Goal: Find specific page/section: Find specific page/section

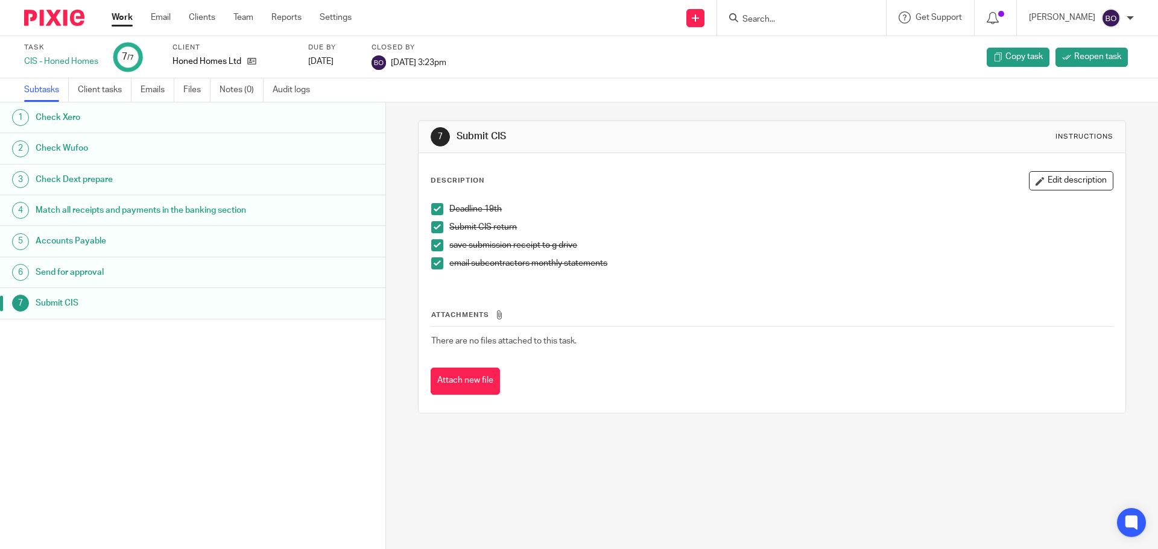
click at [765, 24] on input "Search" at bounding box center [795, 19] width 109 height 11
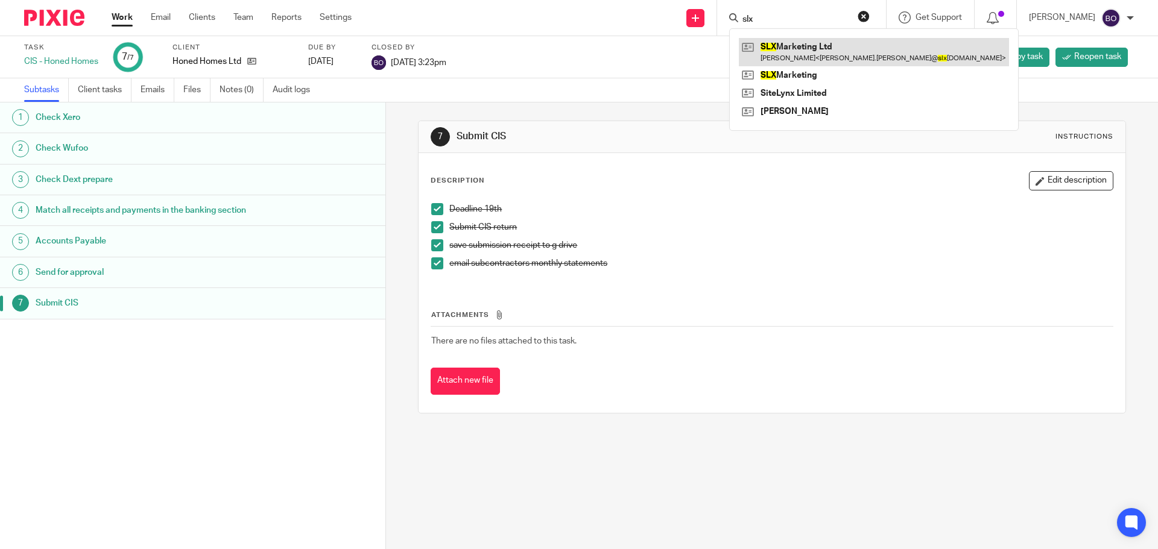
type input "slx"
click at [794, 49] on link at bounding box center [874, 52] width 270 height 28
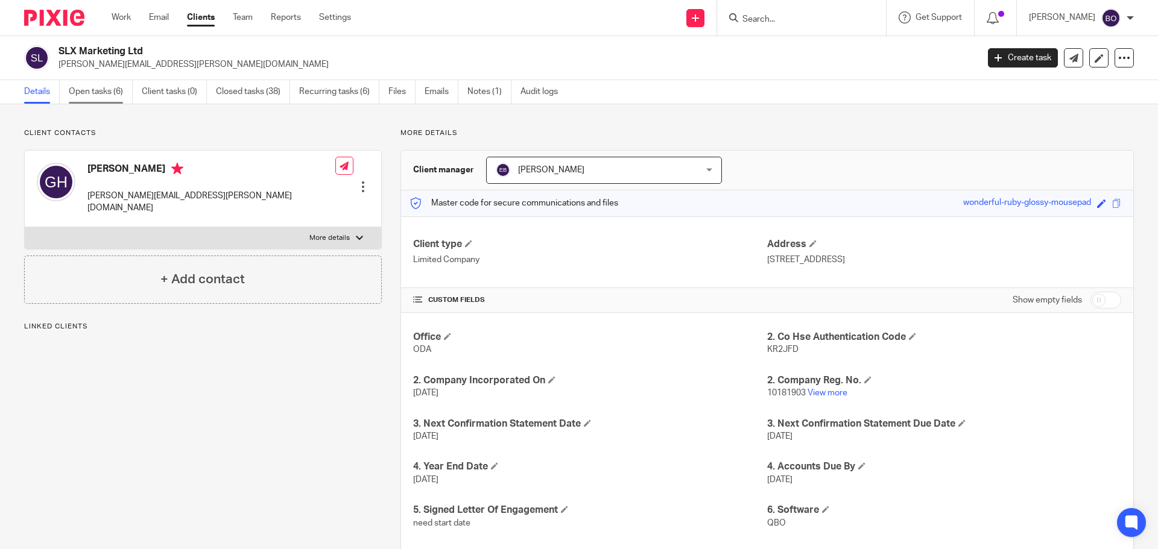
click at [98, 89] on link "Open tasks (6)" at bounding box center [101, 92] width 64 height 24
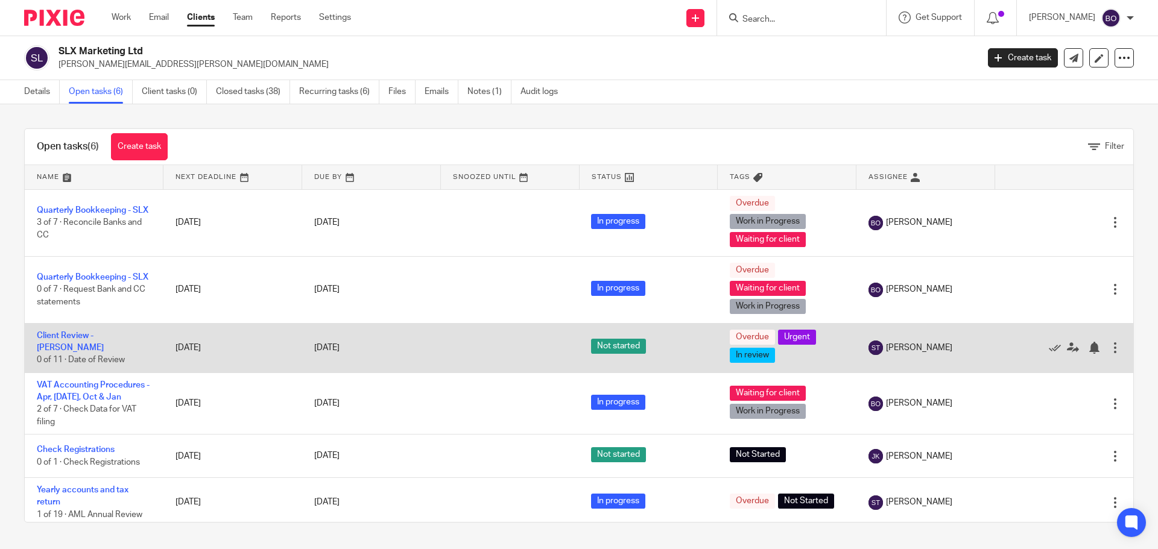
scroll to position [4, 0]
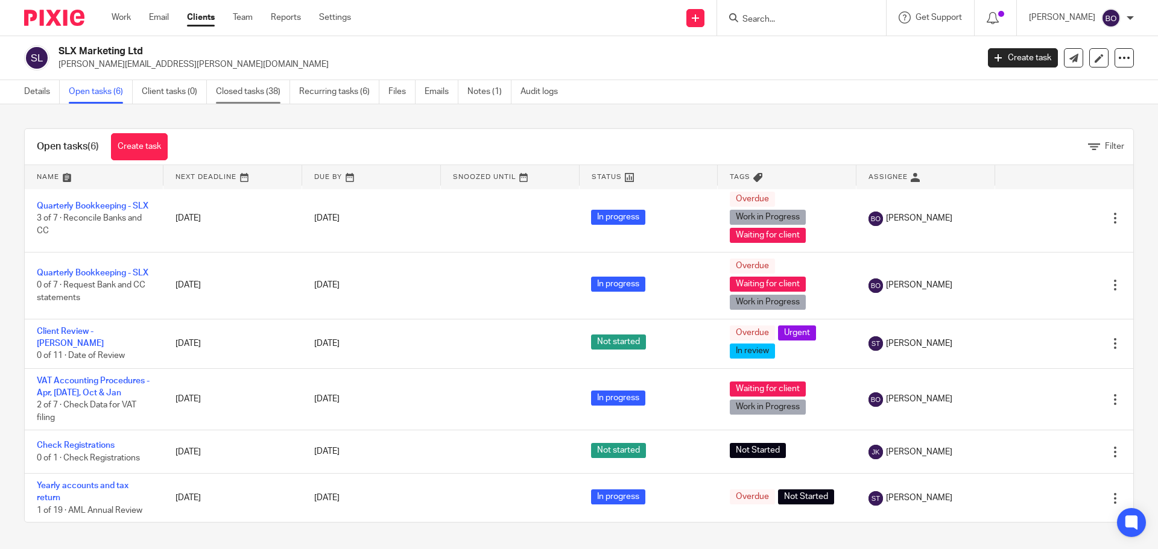
click at [262, 90] on link "Closed tasks (38)" at bounding box center [253, 92] width 74 height 24
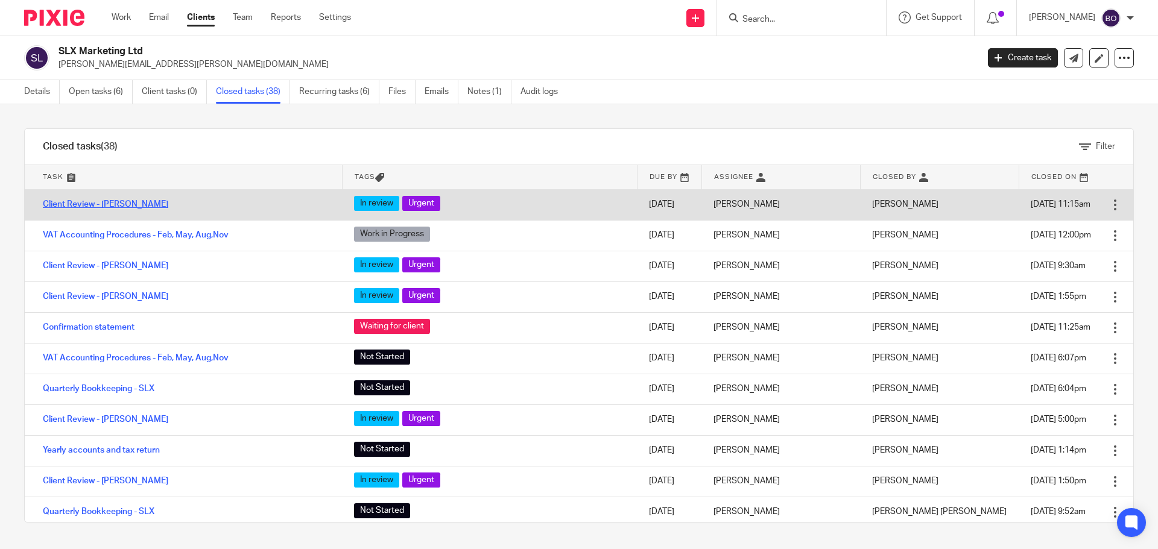
click at [107, 204] on link "Client Review - [PERSON_NAME]" at bounding box center [105, 204] width 125 height 8
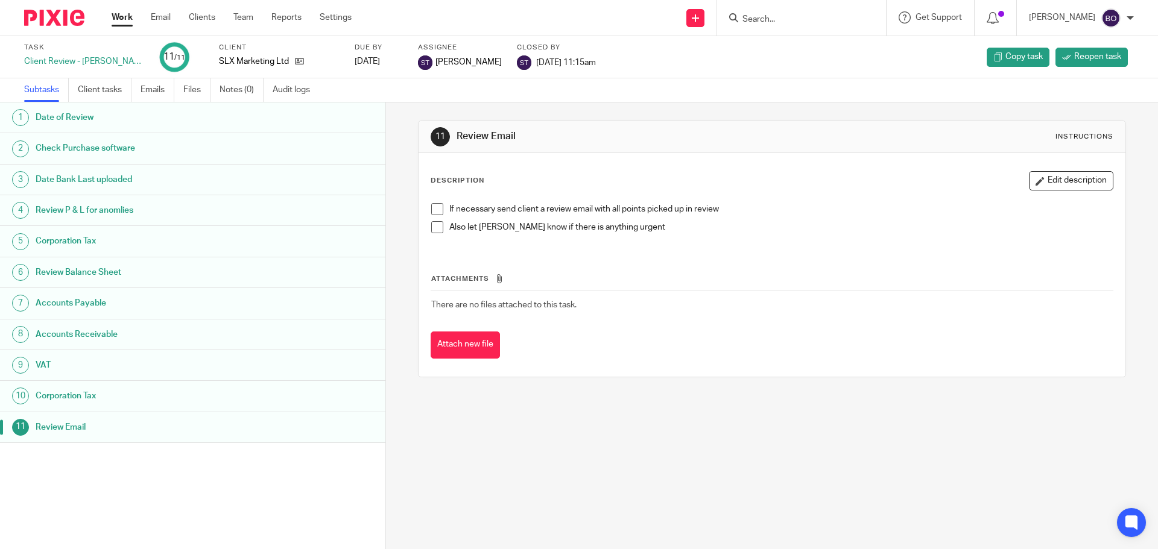
click at [87, 116] on h1 "Date of Review" at bounding box center [149, 118] width 226 height 18
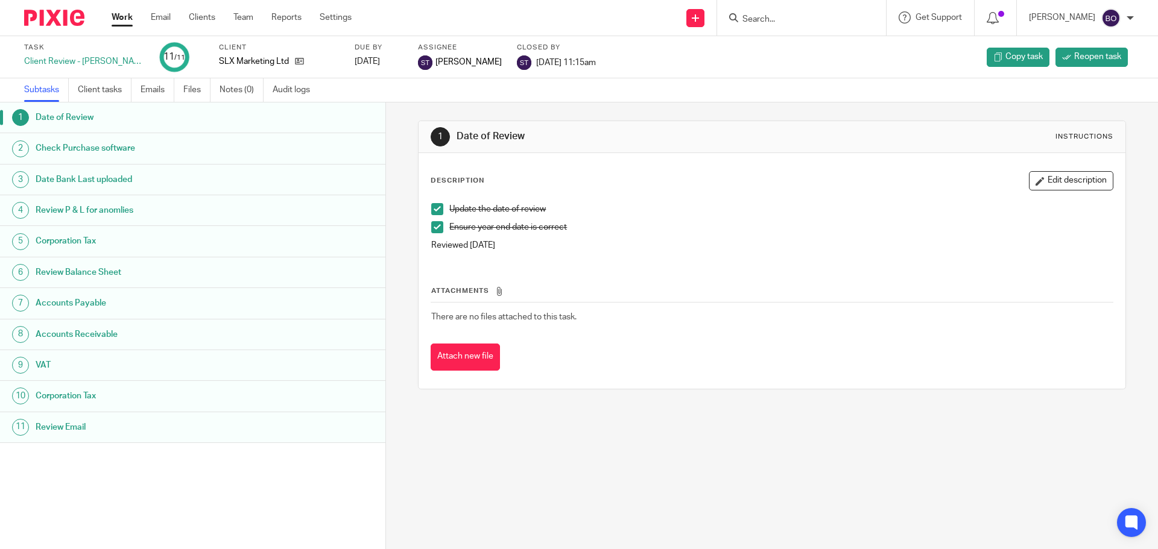
click at [88, 142] on h1 "Check Purchase software" at bounding box center [149, 148] width 226 height 18
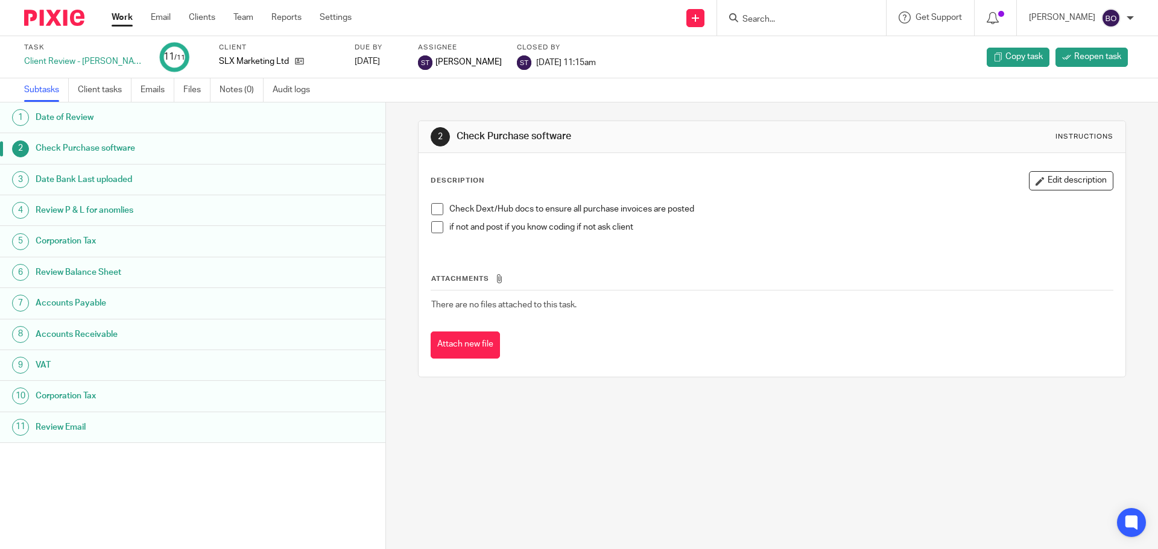
click at [89, 182] on h1 "Date Bank Last uploaded" at bounding box center [149, 180] width 226 height 18
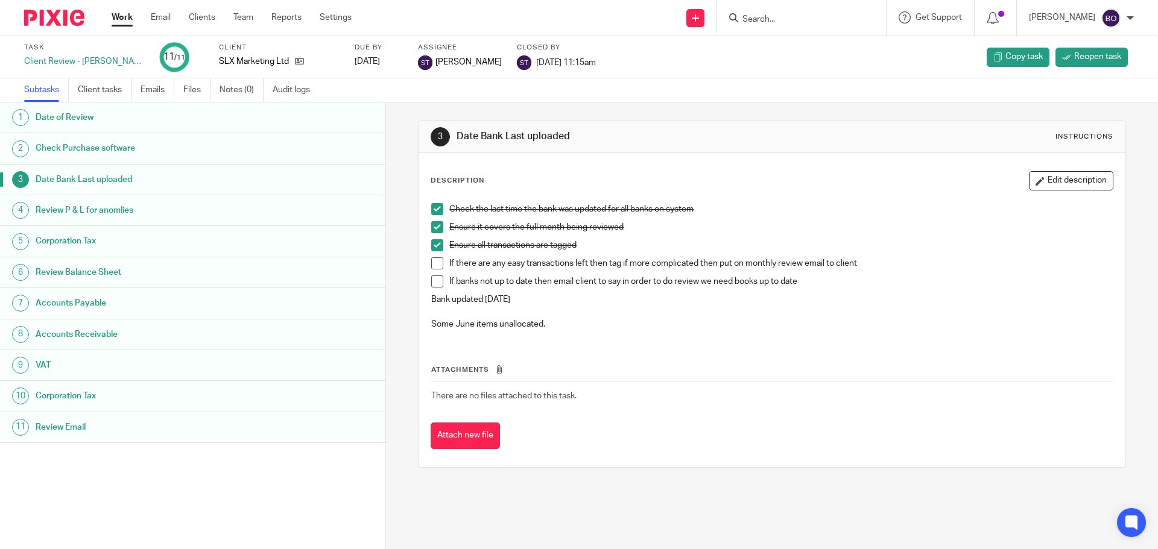
click at [90, 215] on h1 "Review P & L for anomlies" at bounding box center [149, 210] width 226 height 18
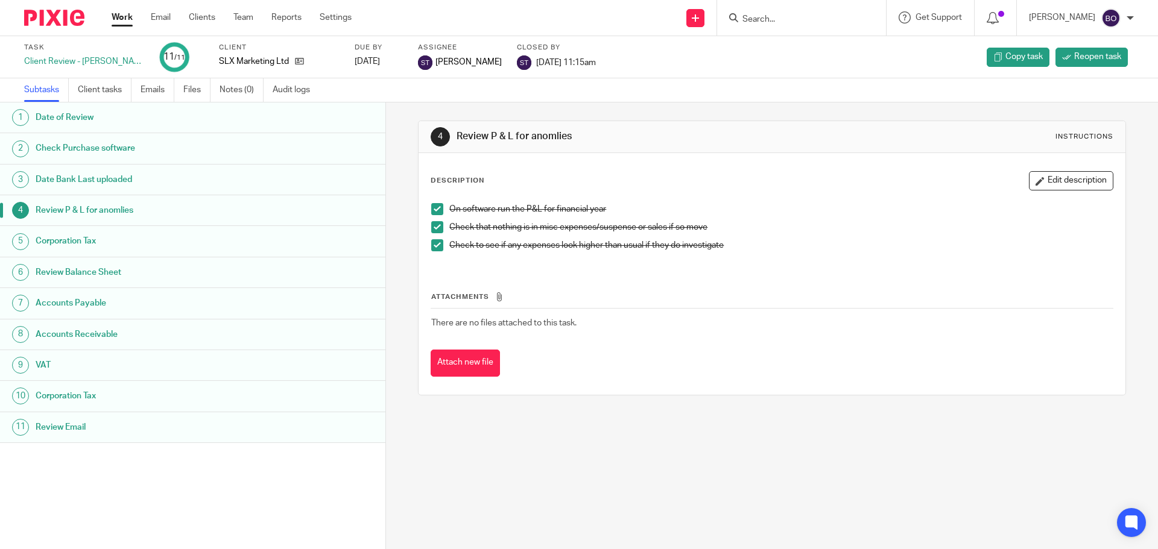
click at [93, 244] on h1 "Corporation Tax" at bounding box center [149, 241] width 226 height 18
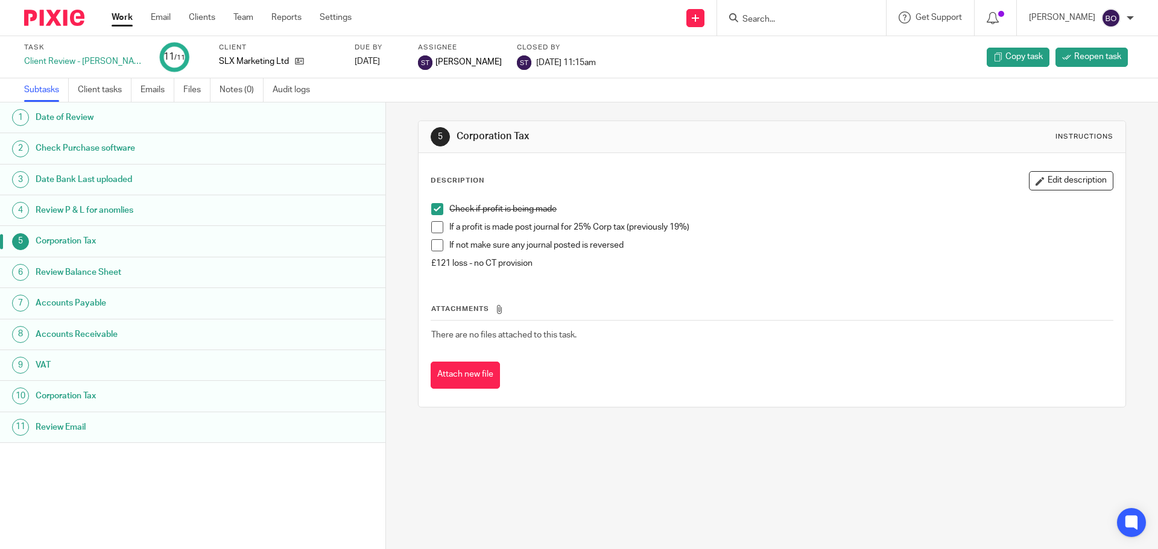
click at [98, 271] on h1 "Review Balance Sheet" at bounding box center [149, 273] width 226 height 18
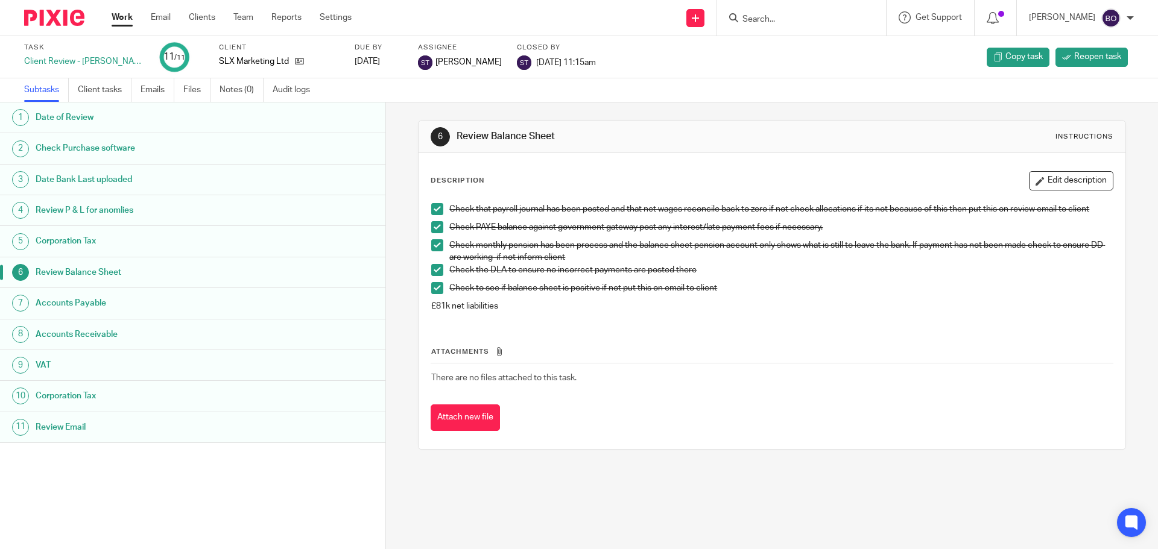
click at [102, 303] on h1 "Accounts Payable" at bounding box center [149, 303] width 226 height 18
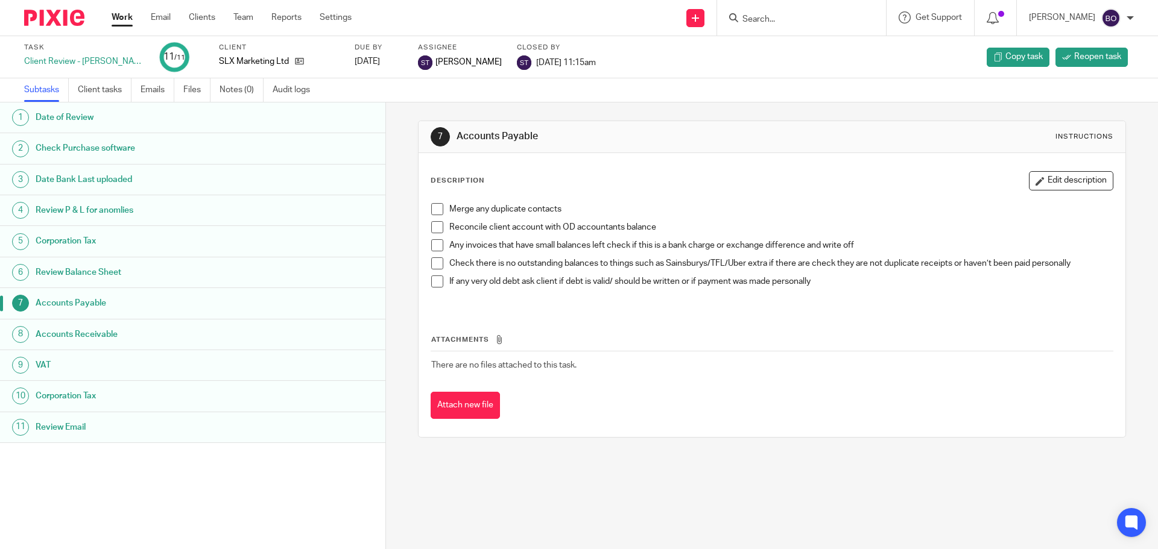
click at [107, 333] on h1 "Accounts Receivable" at bounding box center [149, 335] width 226 height 18
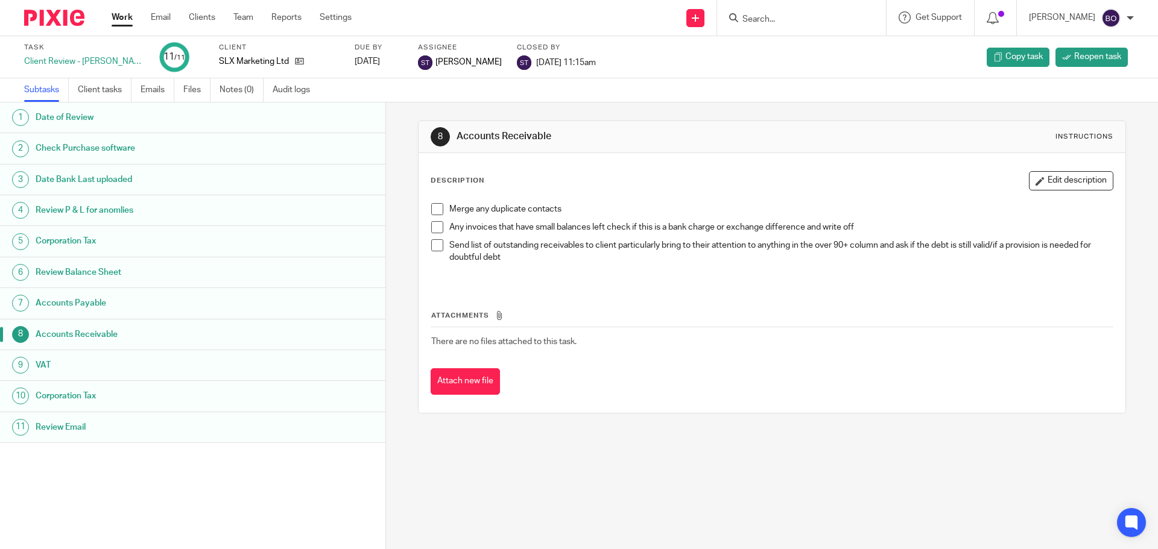
click at [42, 367] on h1 "VAT" at bounding box center [149, 365] width 226 height 18
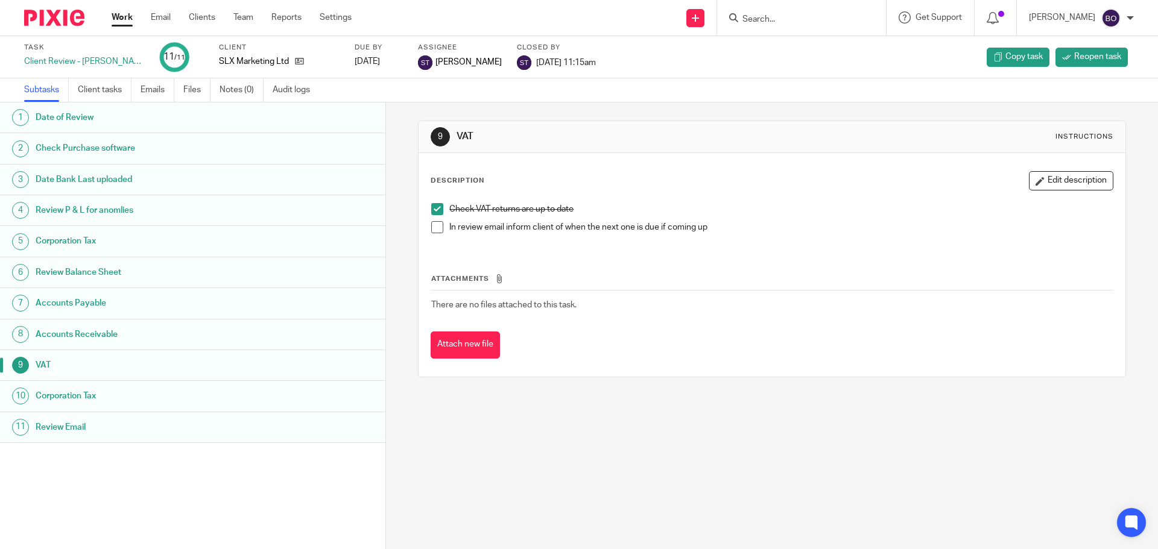
click at [66, 387] on link "10 Corporation Tax" at bounding box center [192, 396] width 385 height 30
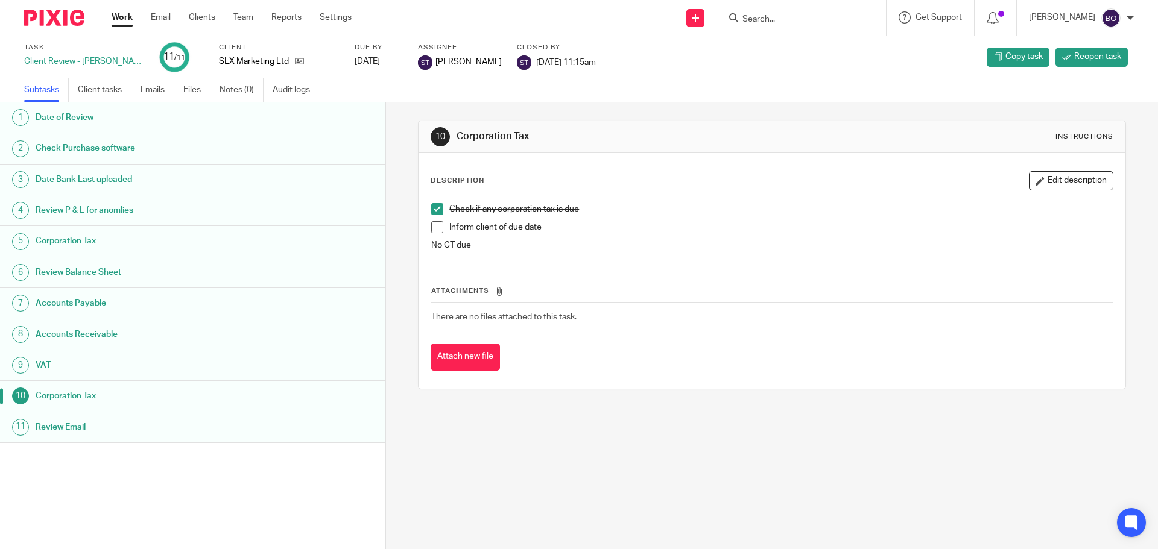
click at [74, 425] on h1 "Review Email" at bounding box center [149, 428] width 226 height 18
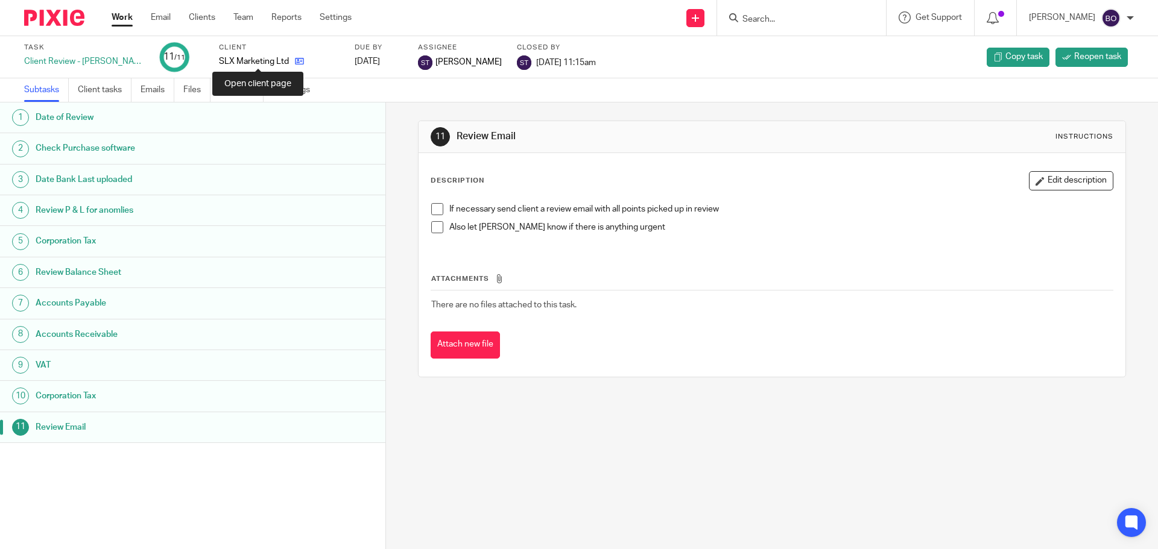
click at [295, 65] on icon at bounding box center [299, 61] width 9 height 9
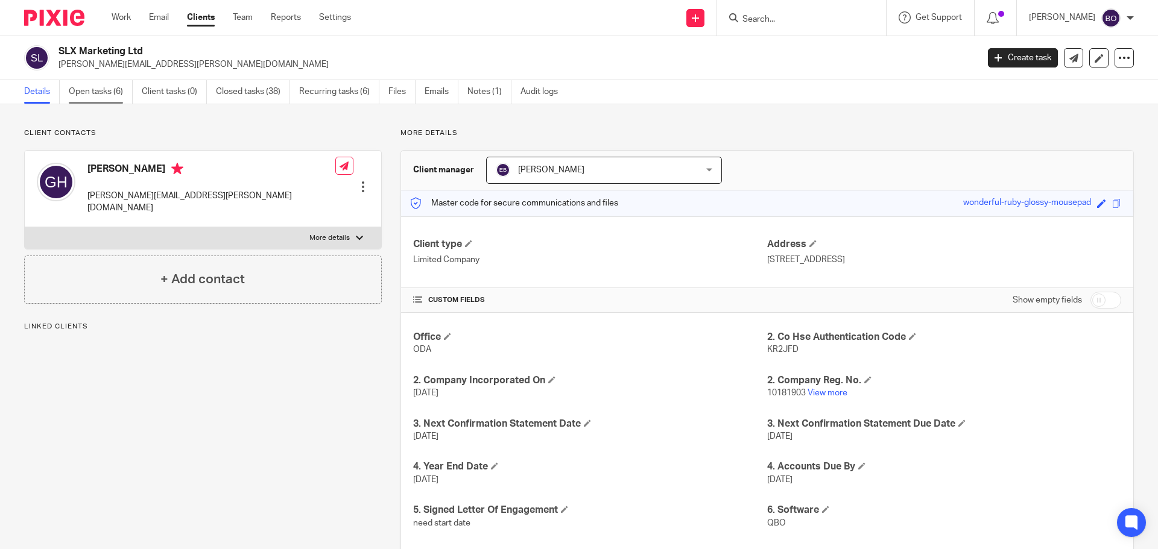
click at [113, 100] on link "Open tasks (6)" at bounding box center [101, 92] width 64 height 24
